Goal: Task Accomplishment & Management: Manage account settings

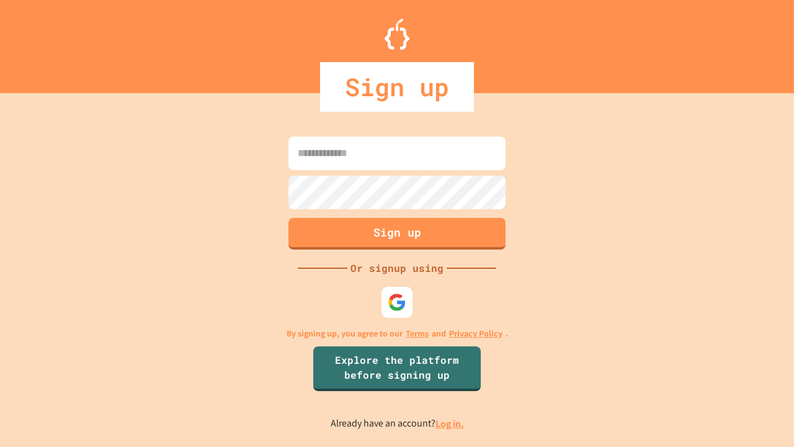
click at [450, 423] on link "Log in." at bounding box center [449, 423] width 29 height 13
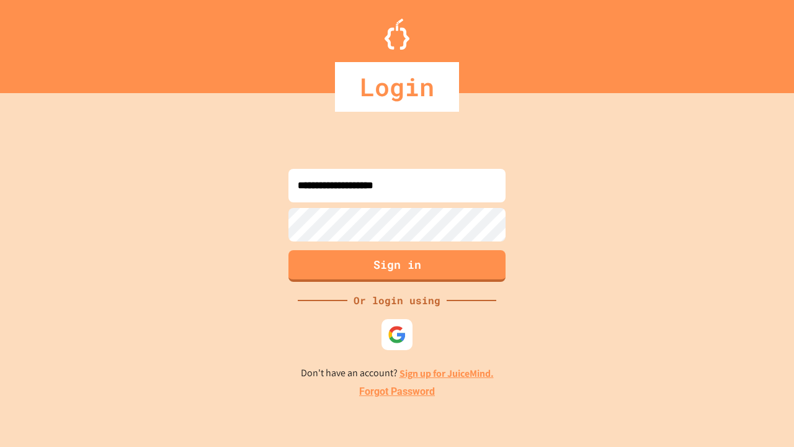
type input "**********"
